Goal: Information Seeking & Learning: Learn about a topic

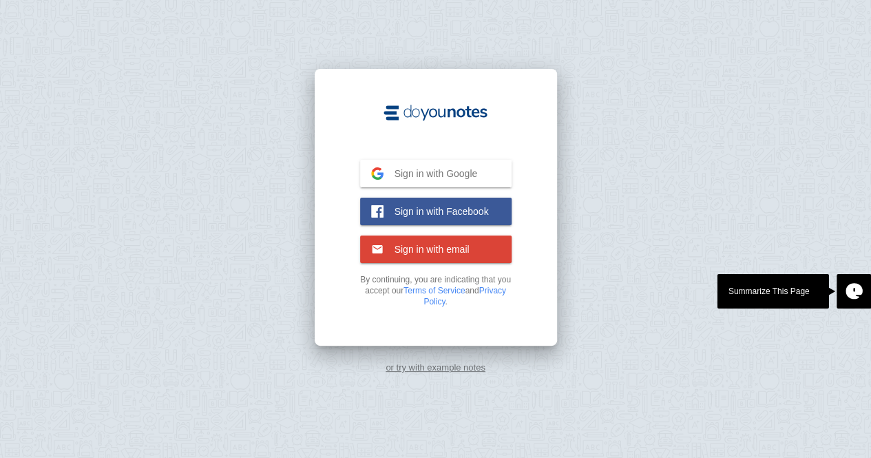
click at [392, 167] on span "Sign in with Google" at bounding box center [431, 173] width 94 height 12
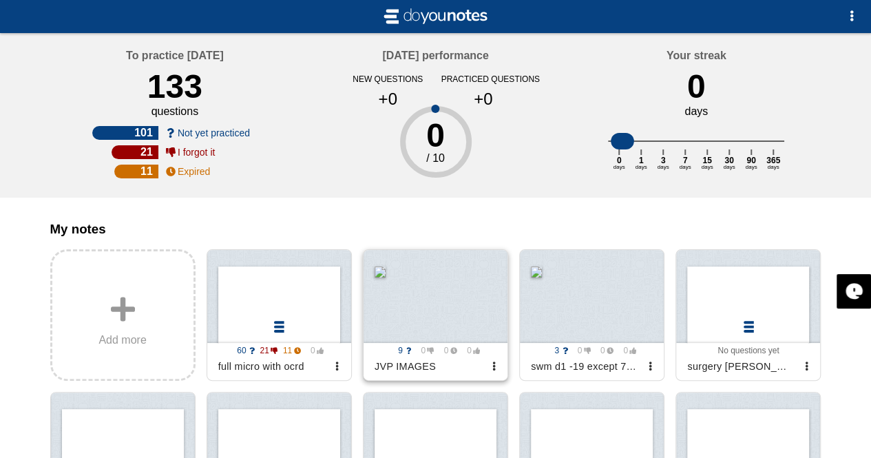
click at [456, 331] on div at bounding box center [436, 296] width 144 height 93
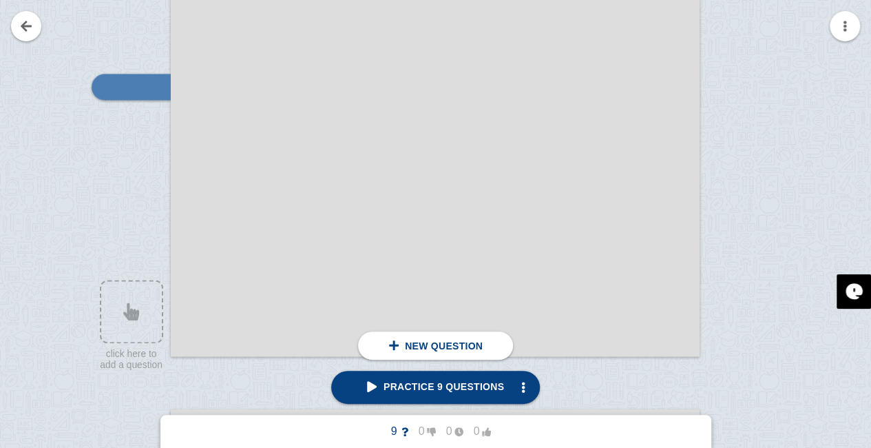
scroll to position [758, 0]
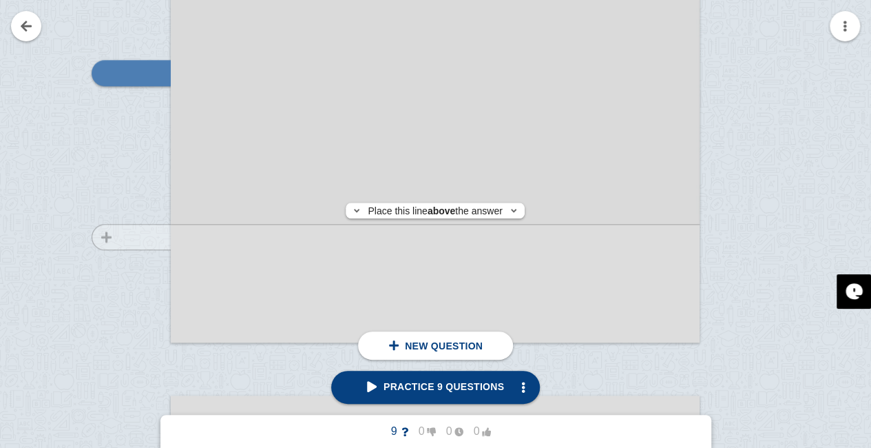
click at [129, 237] on div at bounding box center [125, 151] width 92 height 408
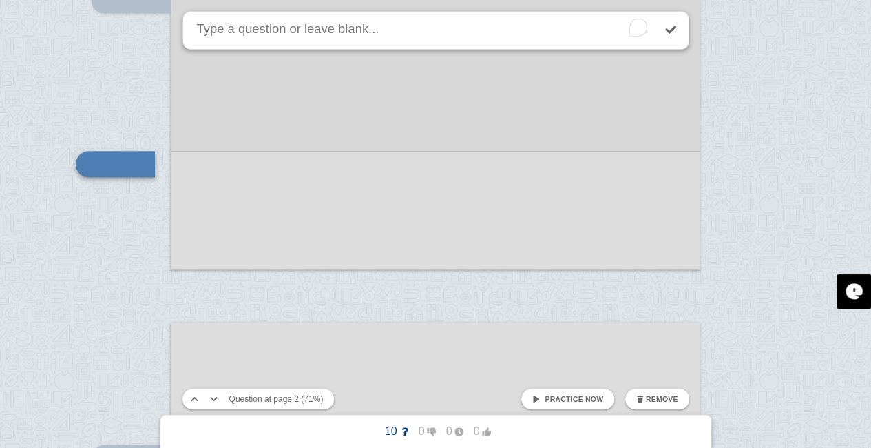
scroll to position [1106, 0]
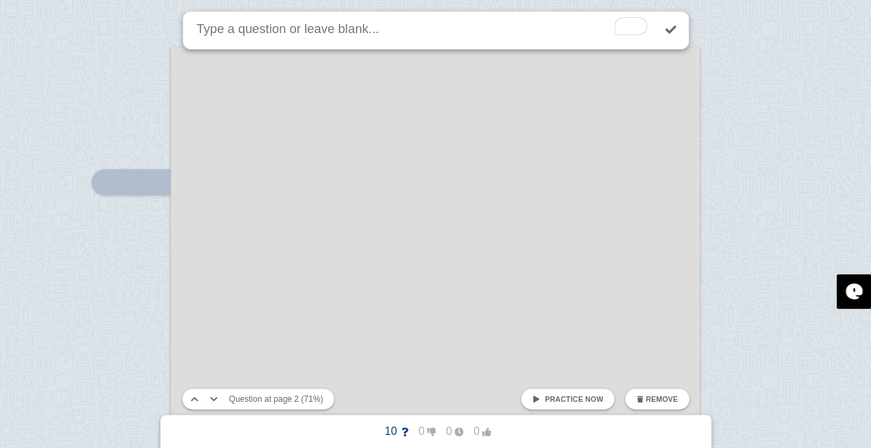
click at [582, 397] on span "Practice now" at bounding box center [574, 399] width 59 height 8
checkbox input "true"
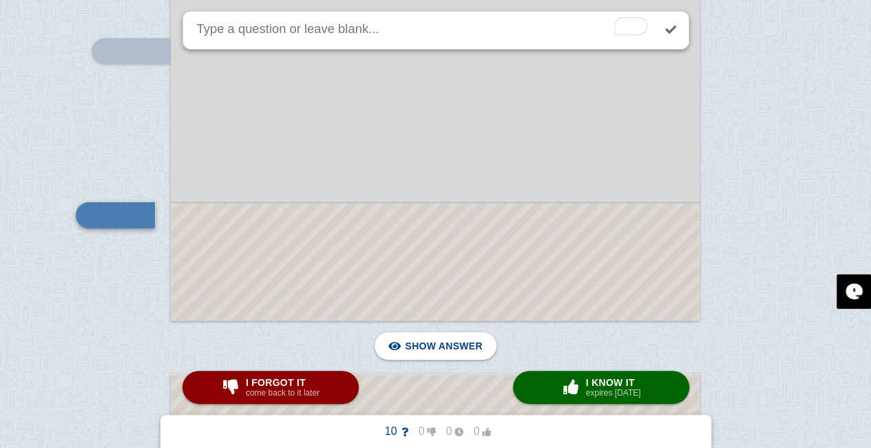
scroll to position [762, 0]
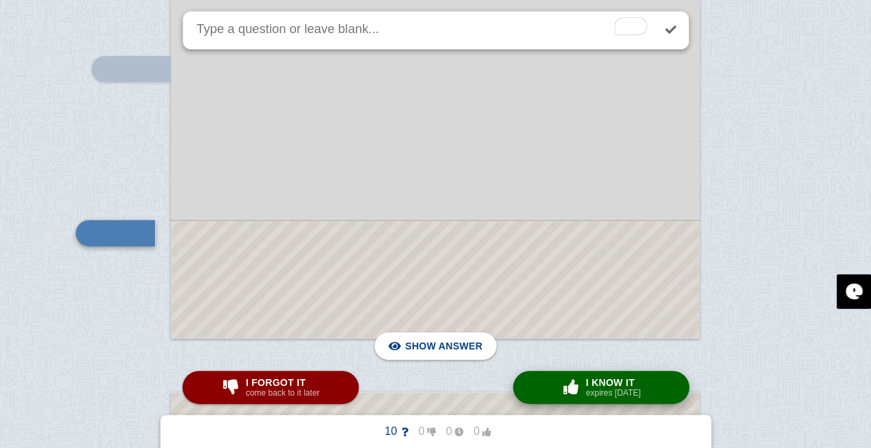
click at [615, 393] on small "expires [DATE]" at bounding box center [613, 393] width 55 height 10
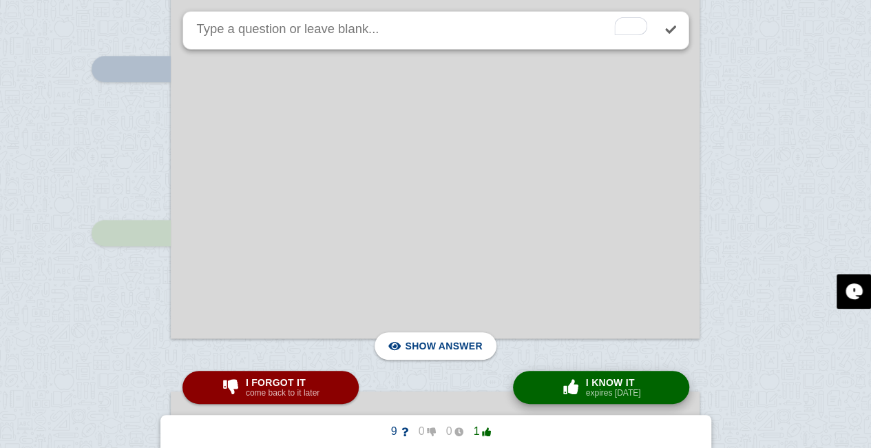
scroll to position [1124, 0]
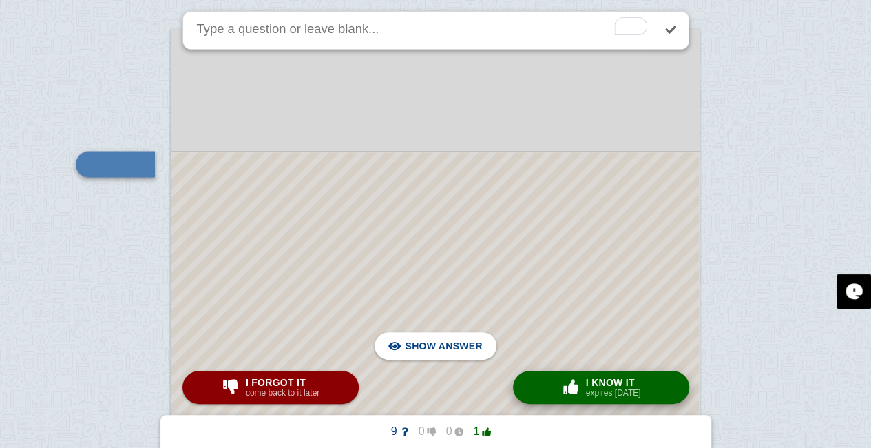
click at [614, 390] on small "expires [DATE]" at bounding box center [613, 393] width 55 height 10
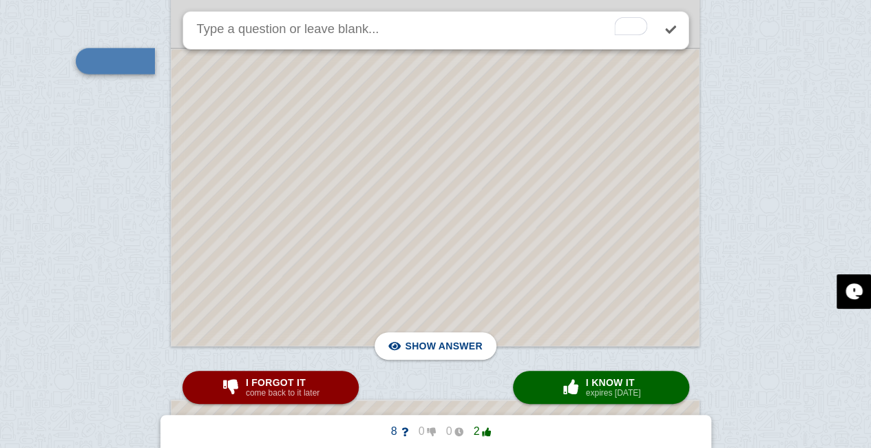
scroll to position [1712, 0]
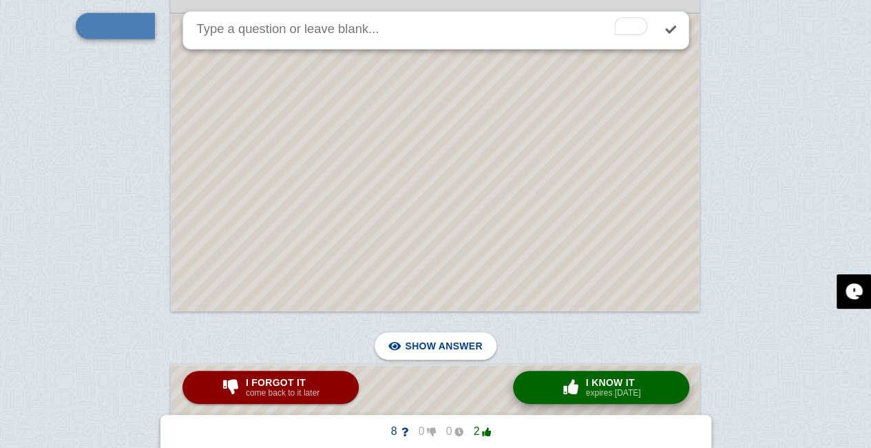
click at [583, 395] on span "button" at bounding box center [571, 387] width 25 height 18
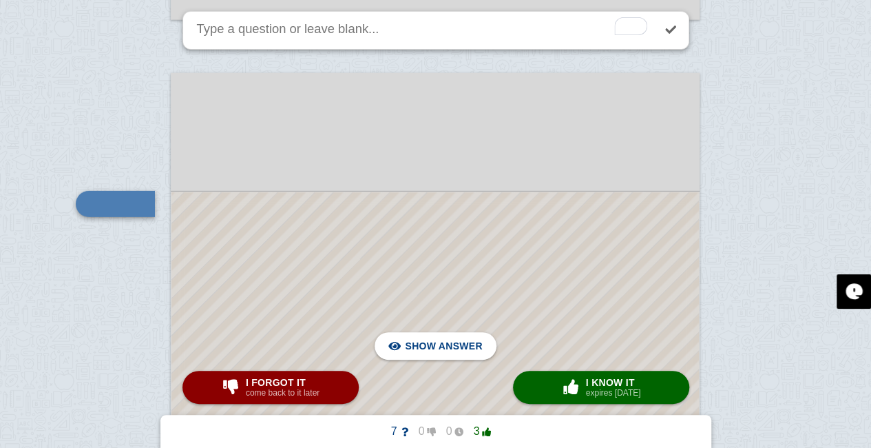
scroll to position [1974, 0]
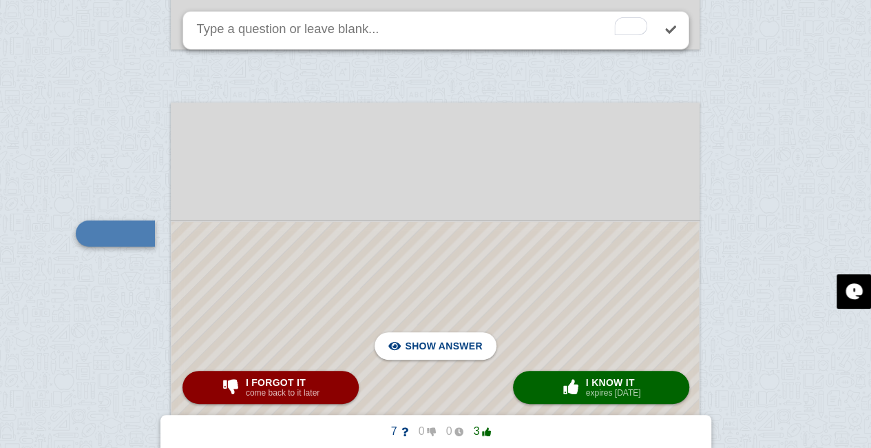
click at [584, 130] on div at bounding box center [435, 307] width 529 height 408
